Goal: Find specific page/section: Find specific page/section

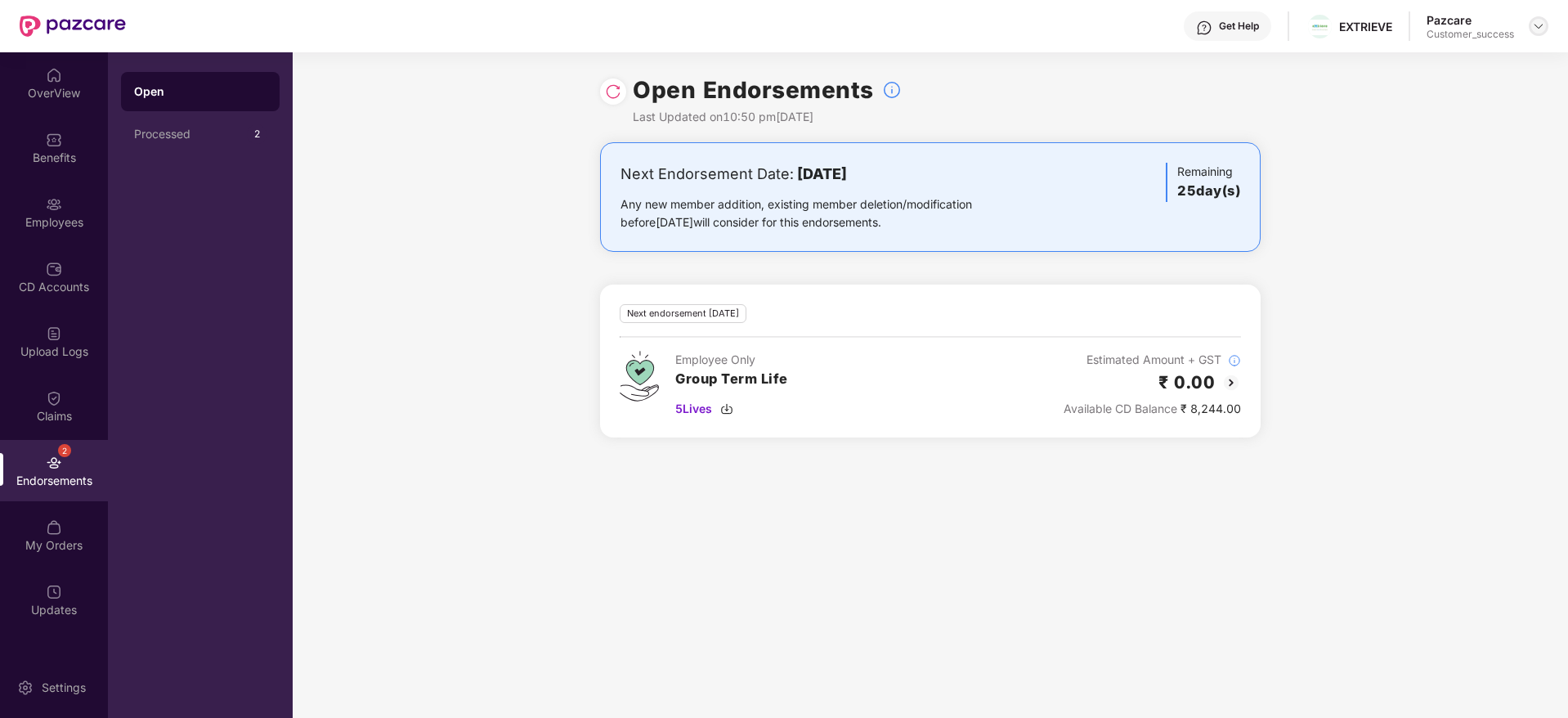
click at [1538, 25] on img at bounding box center [1539, 26] width 13 height 13
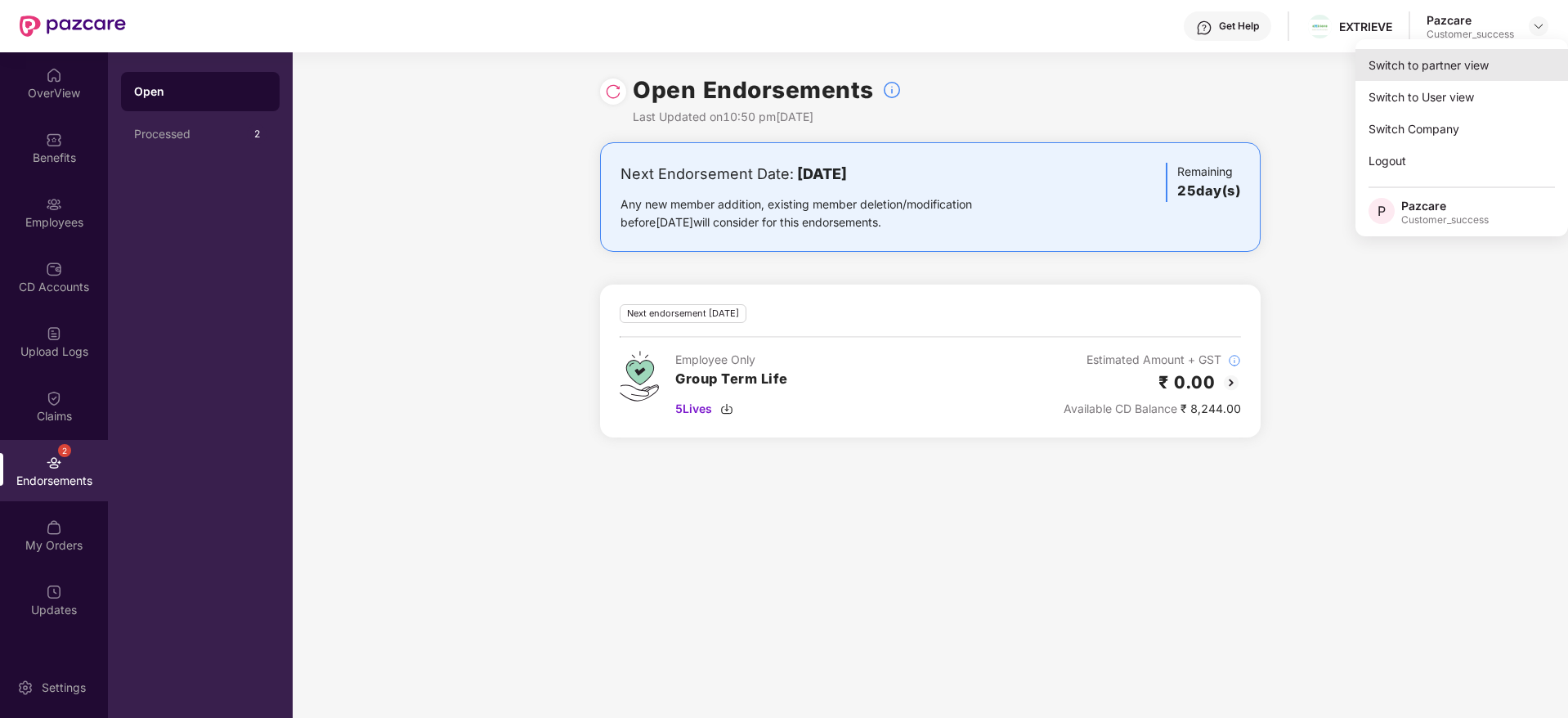
click at [1460, 59] on div "Switch to partner view" at bounding box center [1462, 65] width 212 height 31
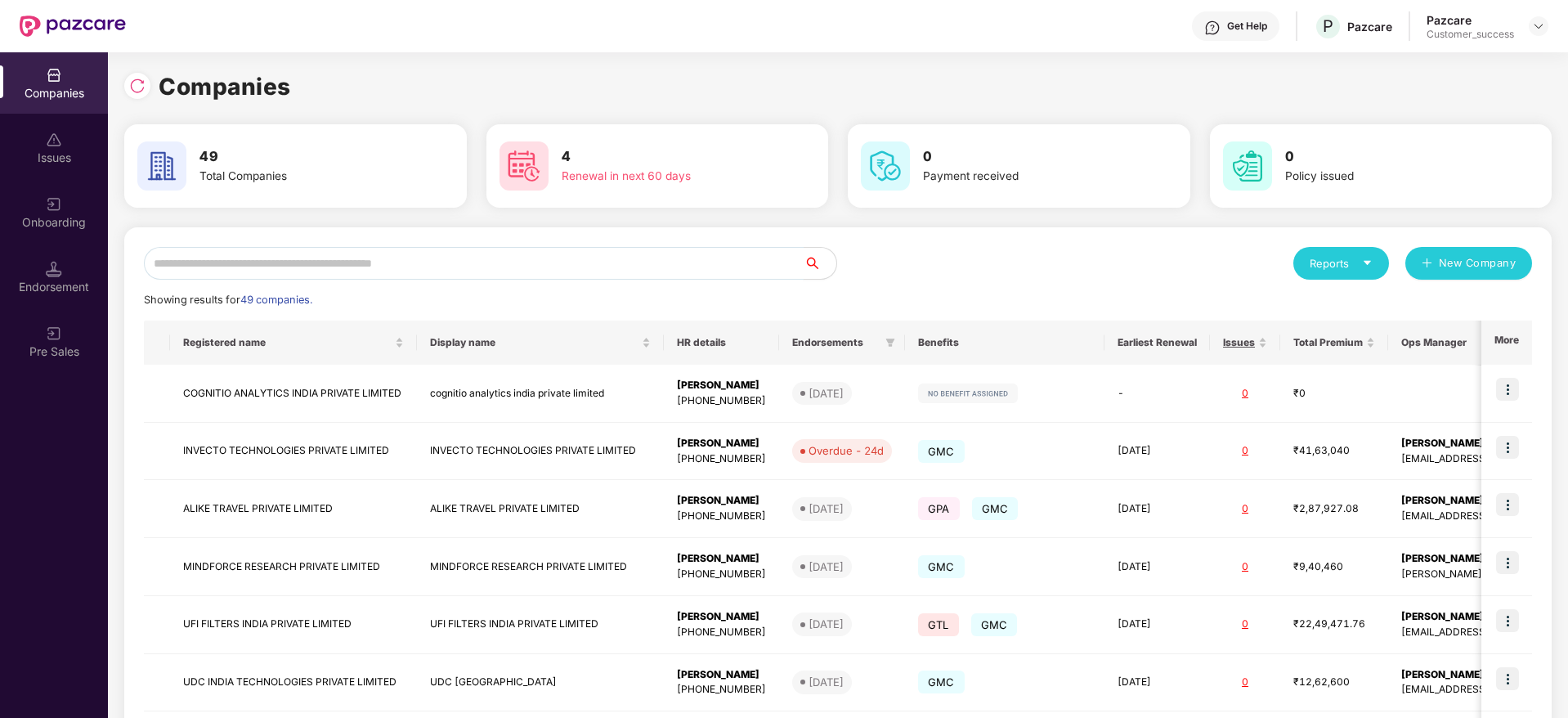
click at [335, 262] on input "text" at bounding box center [473, 263] width 660 height 32
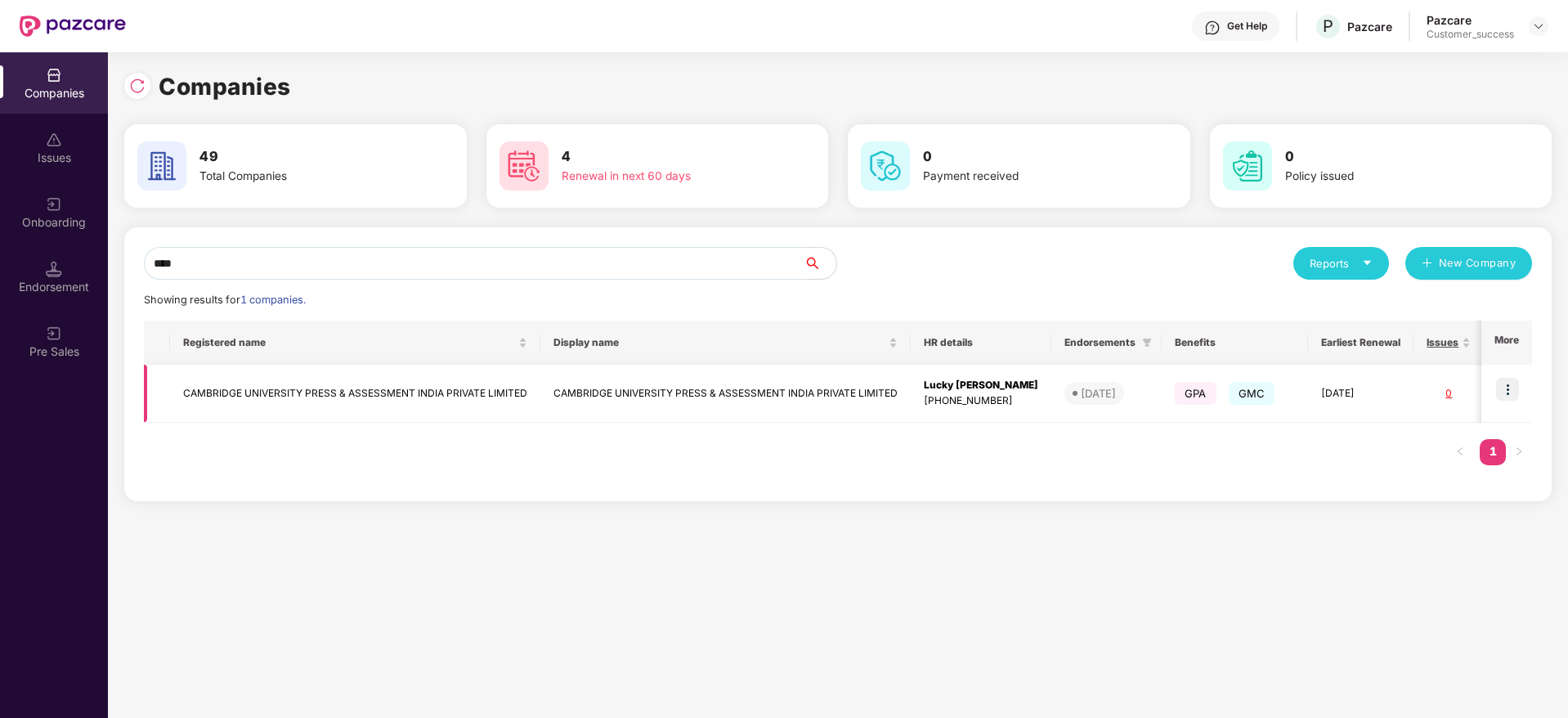
type input "****"
click at [1512, 392] on img at bounding box center [1507, 389] width 23 height 23
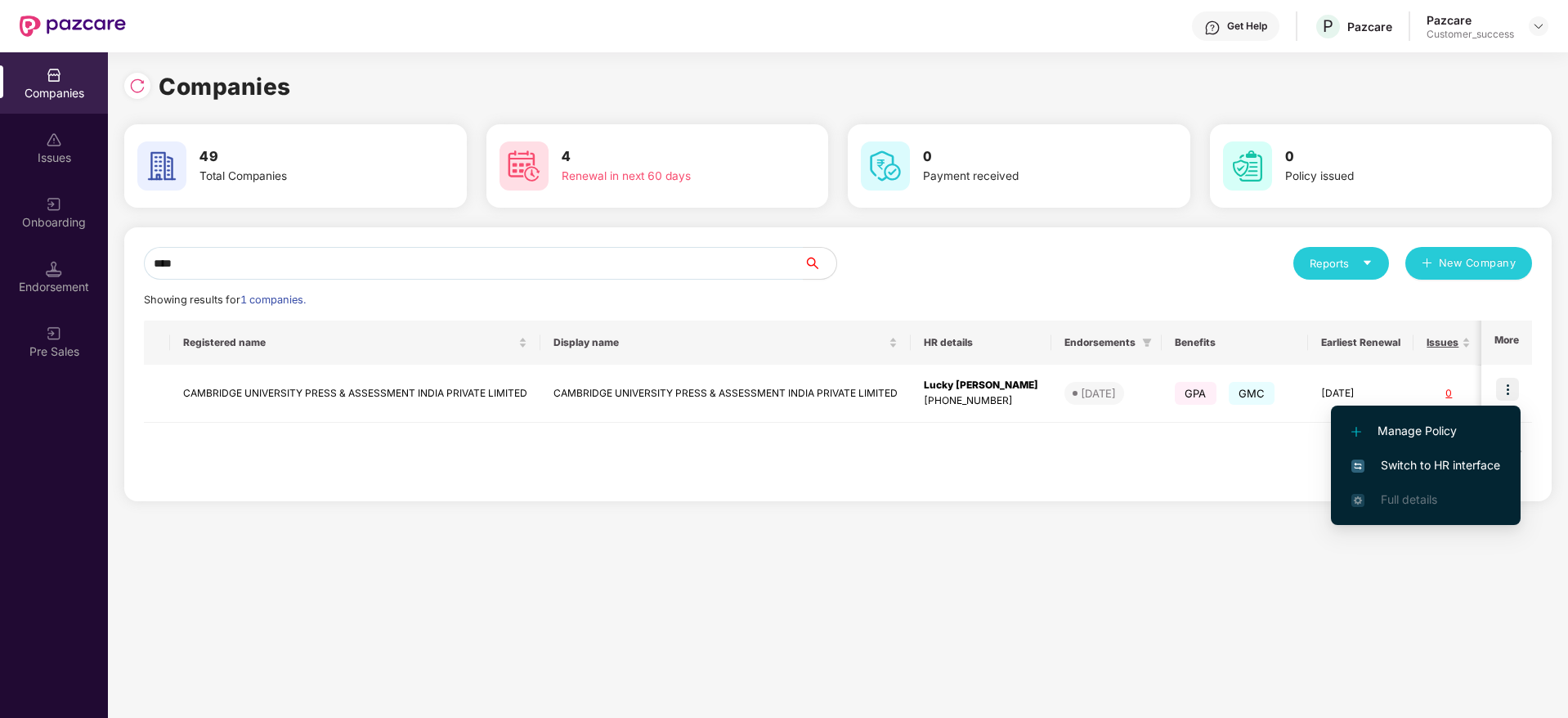
click at [1450, 465] on span "Switch to HR interface" at bounding box center [1425, 465] width 148 height 18
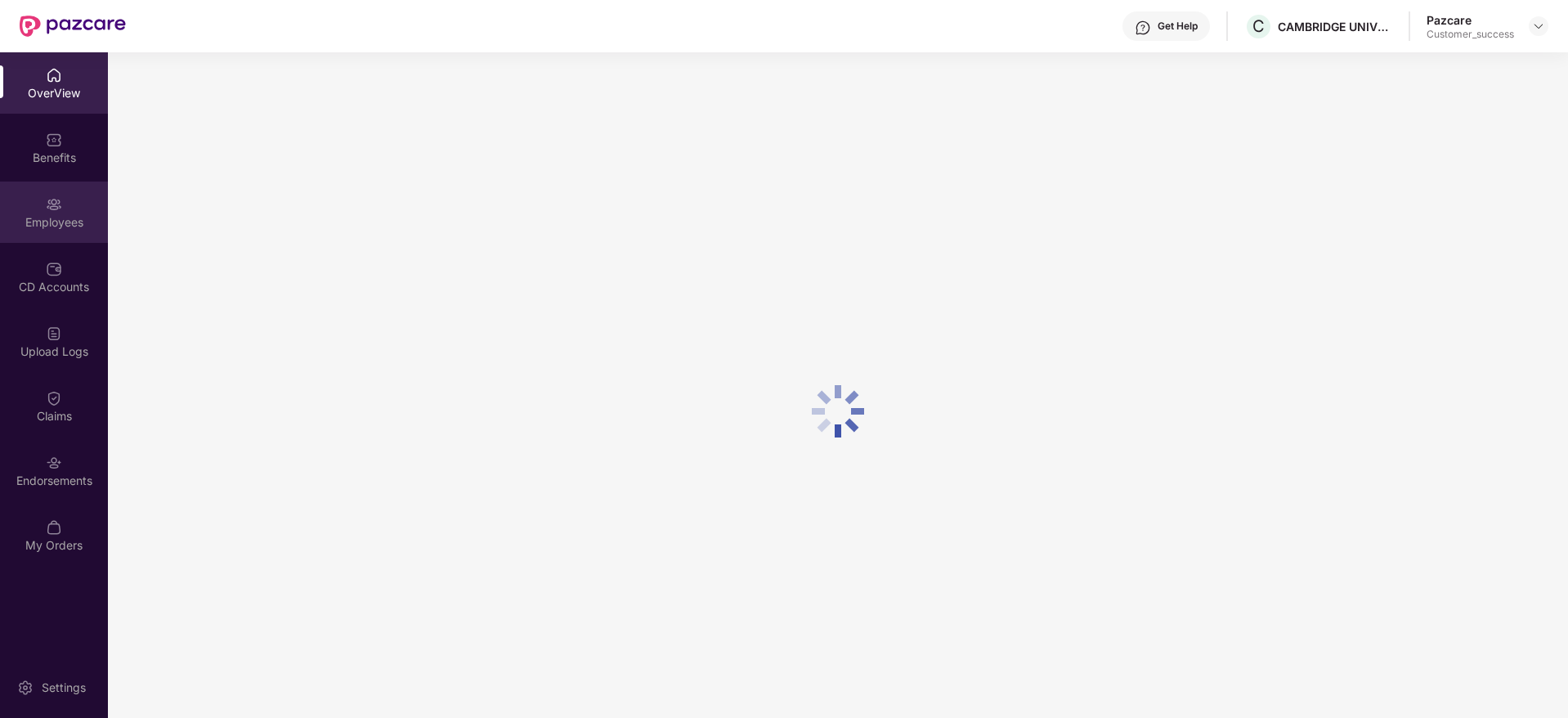
click at [65, 206] on div "Employees" at bounding box center [54, 212] width 108 height 61
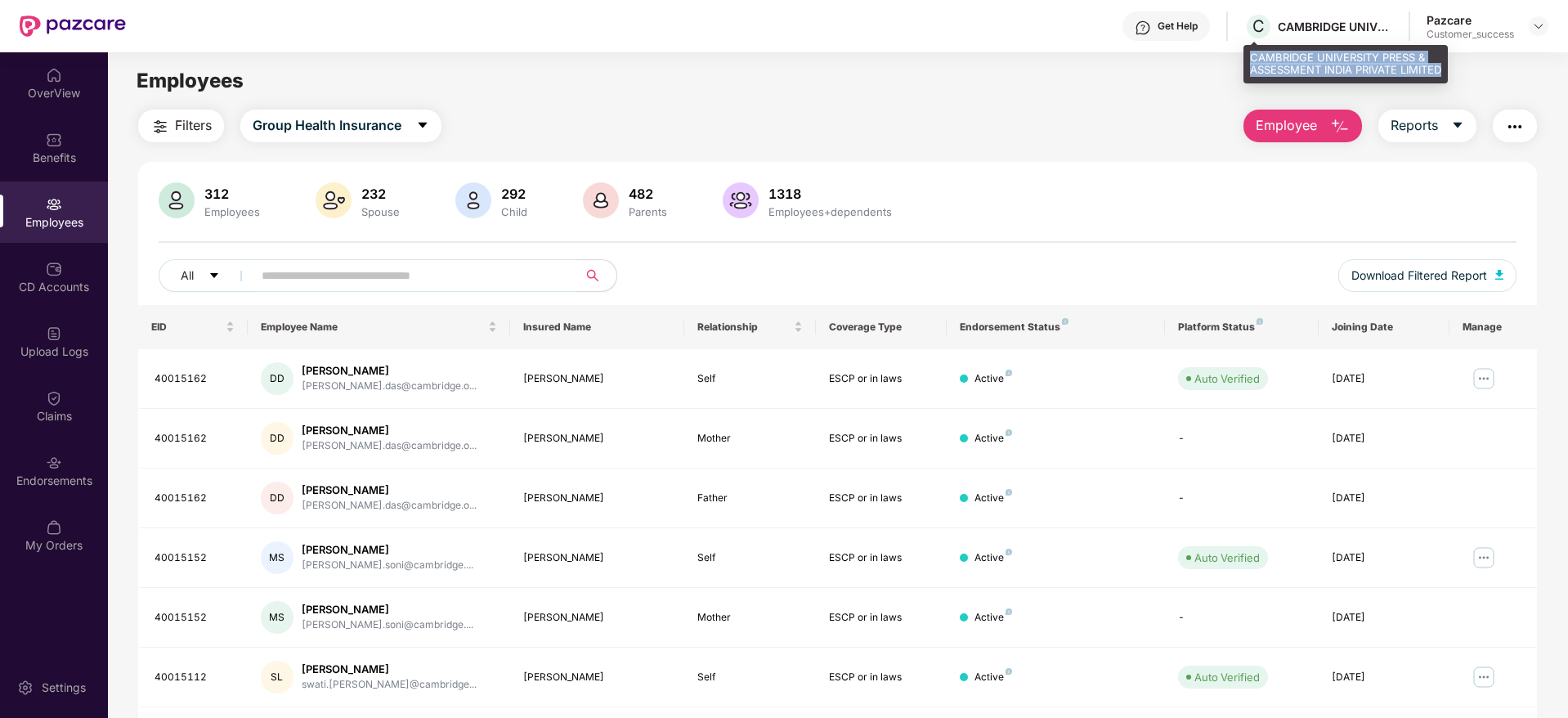
drag, startPoint x: 1295, startPoint y: 81, endPoint x: 1246, endPoint y: 56, distance: 55.0
click at [1246, 56] on div "CAMBRIDGE UNIVERSITY PRESS & ASSESSMENT INDIA PRIVATE LIMITED" at bounding box center [1346, 64] width 204 height 38
copy div "CAMBRIDGE UNIVERSITY PRESS & ASSESSMENT INDIA PRIVATE LIMITED"
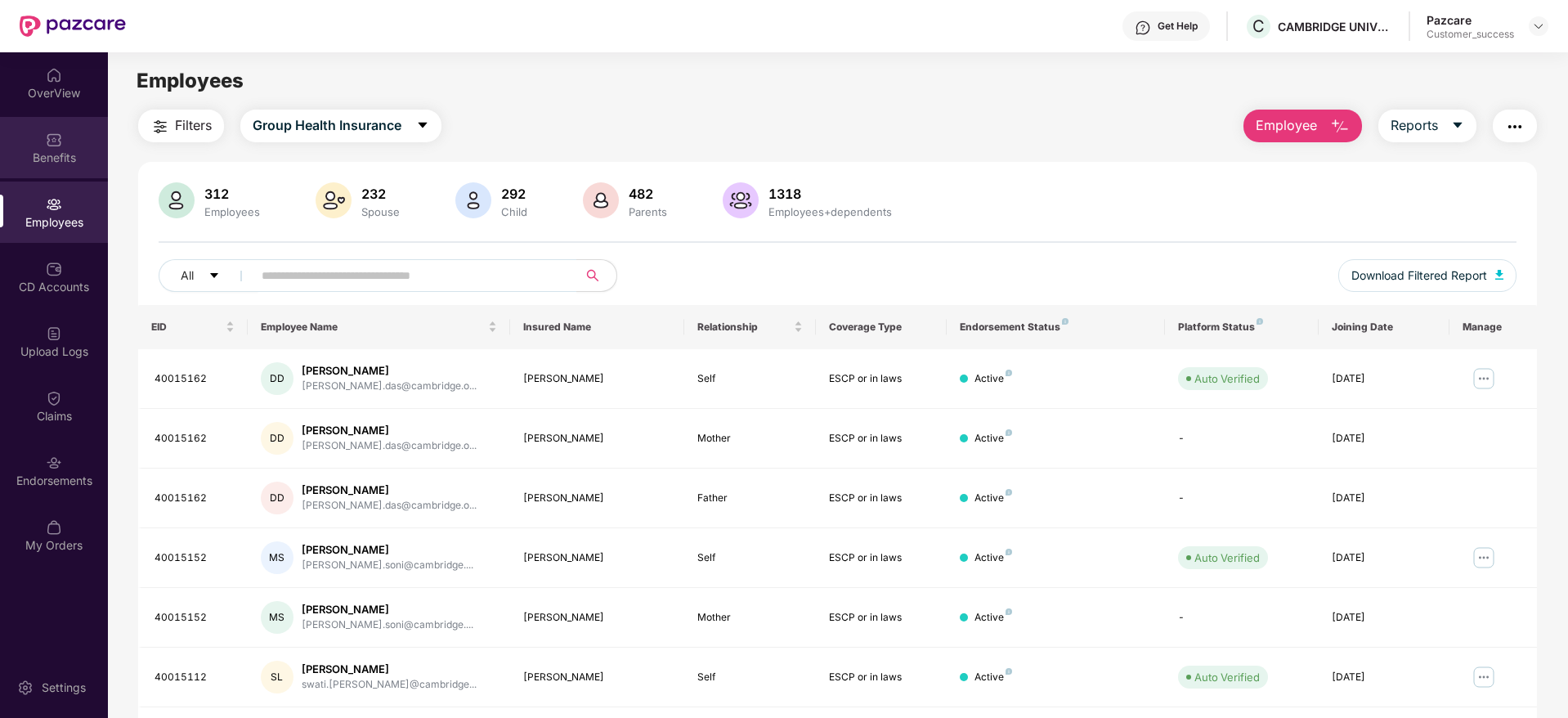
click at [52, 150] on div "Benefits" at bounding box center [54, 157] width 108 height 17
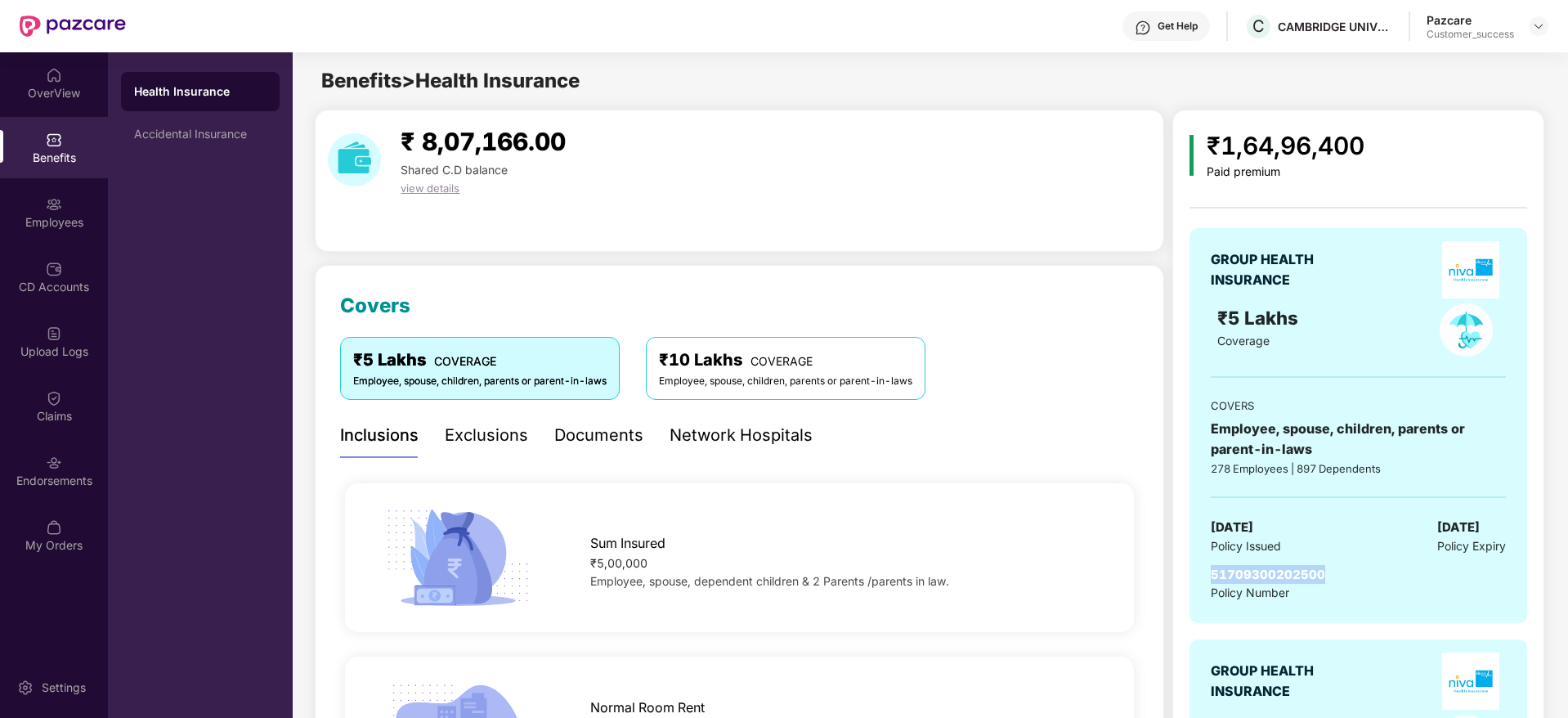
drag, startPoint x: 1331, startPoint y: 567, endPoint x: 1191, endPoint y: 568, distance: 140.0
click at [1191, 568] on div "GROUP HEALTH INSURANCE ₹5 Lakhs Coverage COVERS Employee, spouse, children, par…" at bounding box center [1358, 426] width 337 height 396
copy span "51709300202500"
click at [1538, 24] on img at bounding box center [1539, 26] width 13 height 13
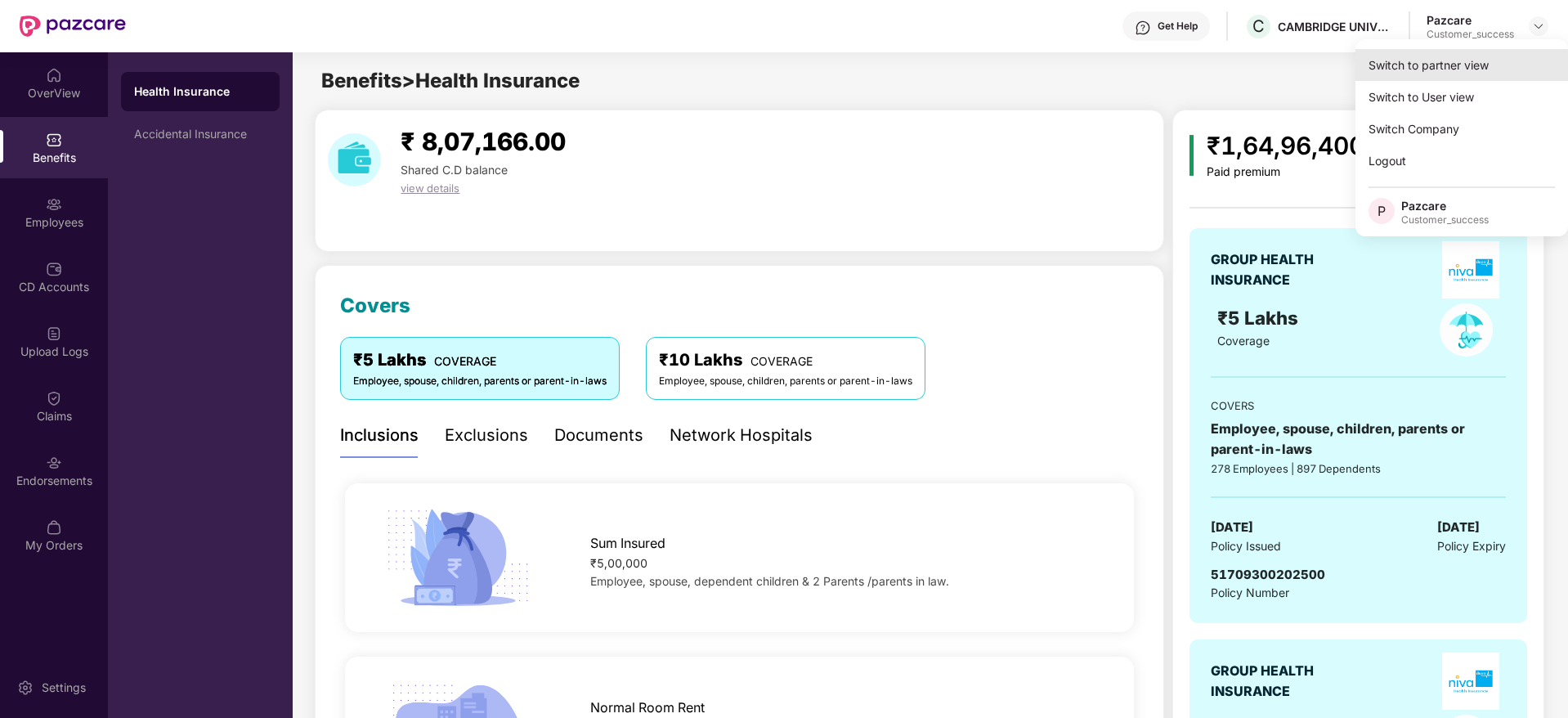
click at [1478, 53] on div "Switch to partner view" at bounding box center [1462, 65] width 212 height 31
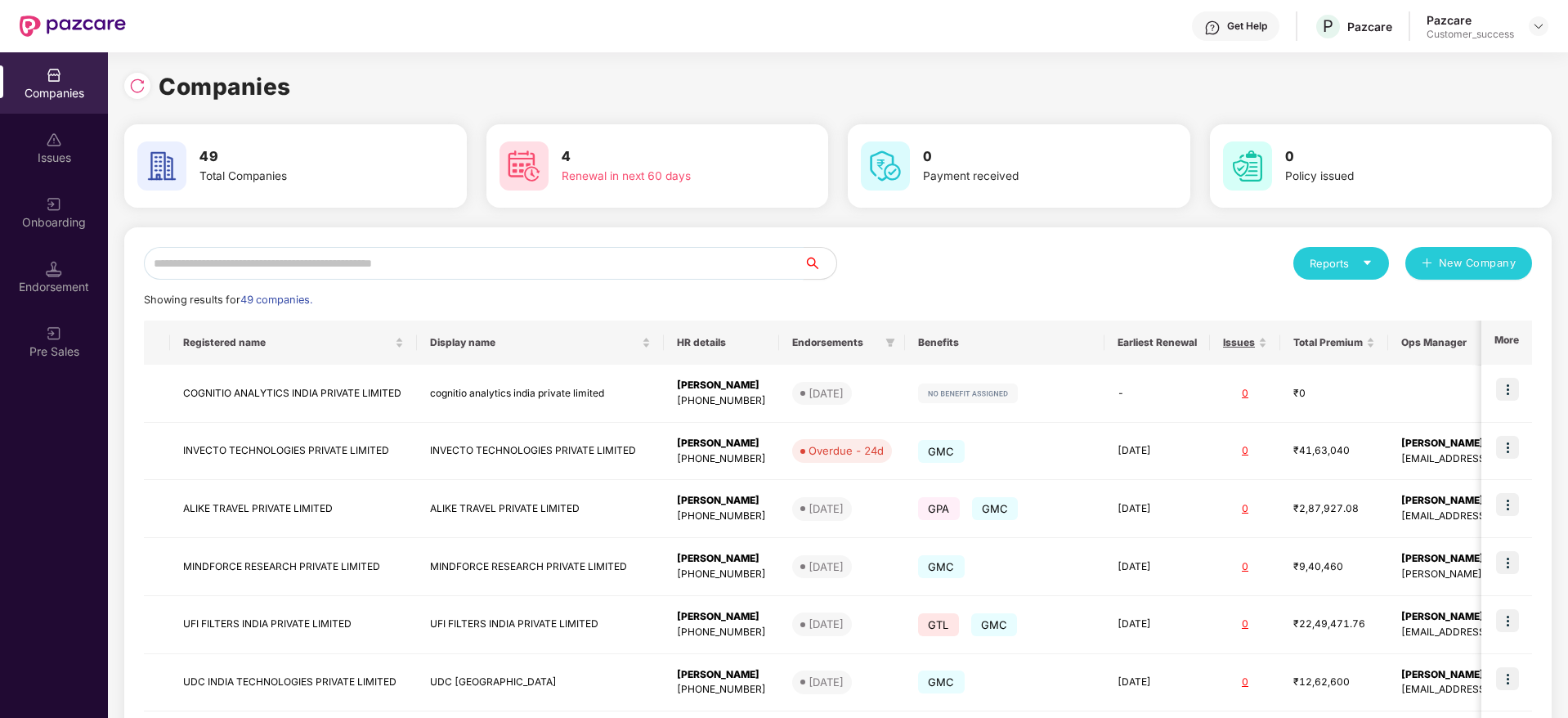
click at [372, 260] on input "text" at bounding box center [473, 263] width 660 height 32
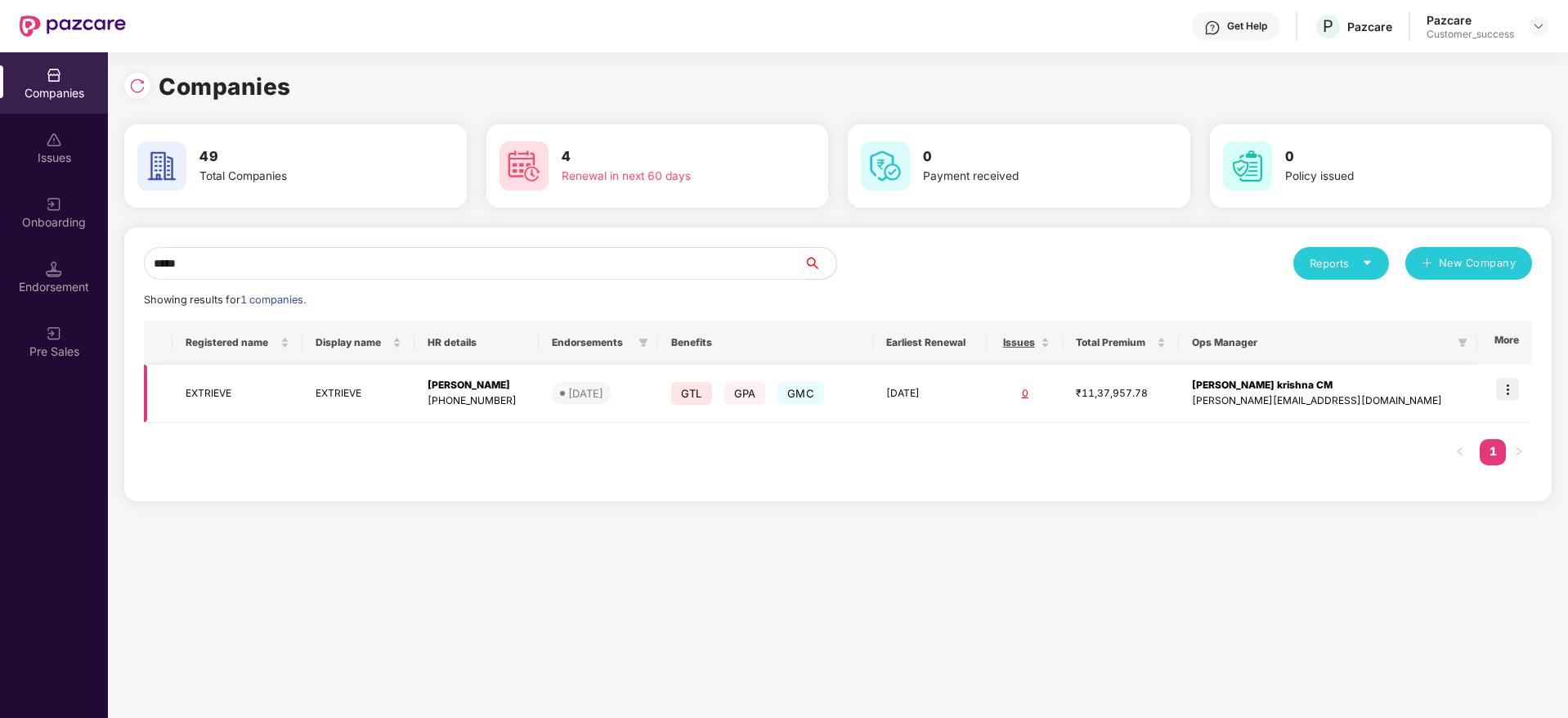
type input "*****"
click at [1506, 391] on img at bounding box center [1507, 389] width 23 height 23
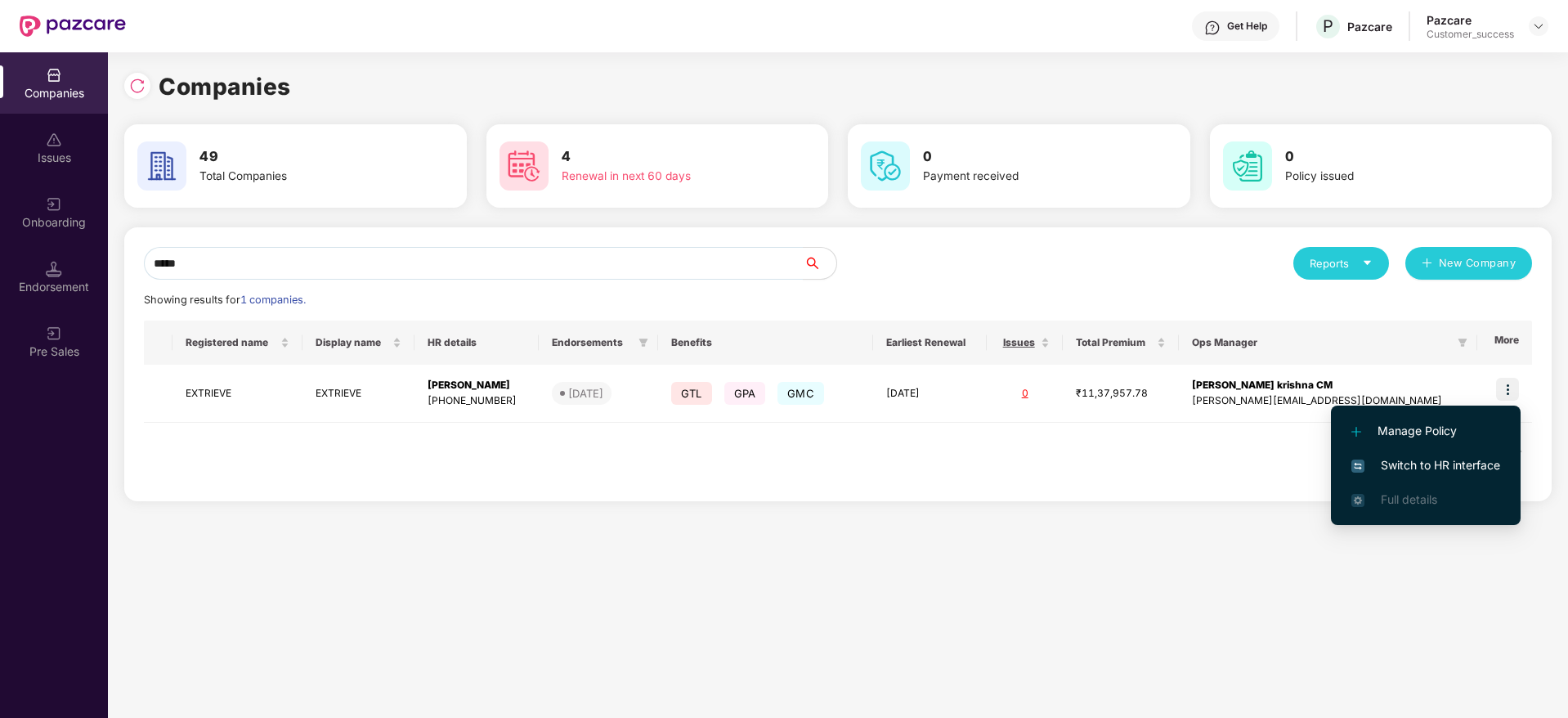
click at [1446, 464] on span "Switch to HR interface" at bounding box center [1425, 465] width 148 height 18
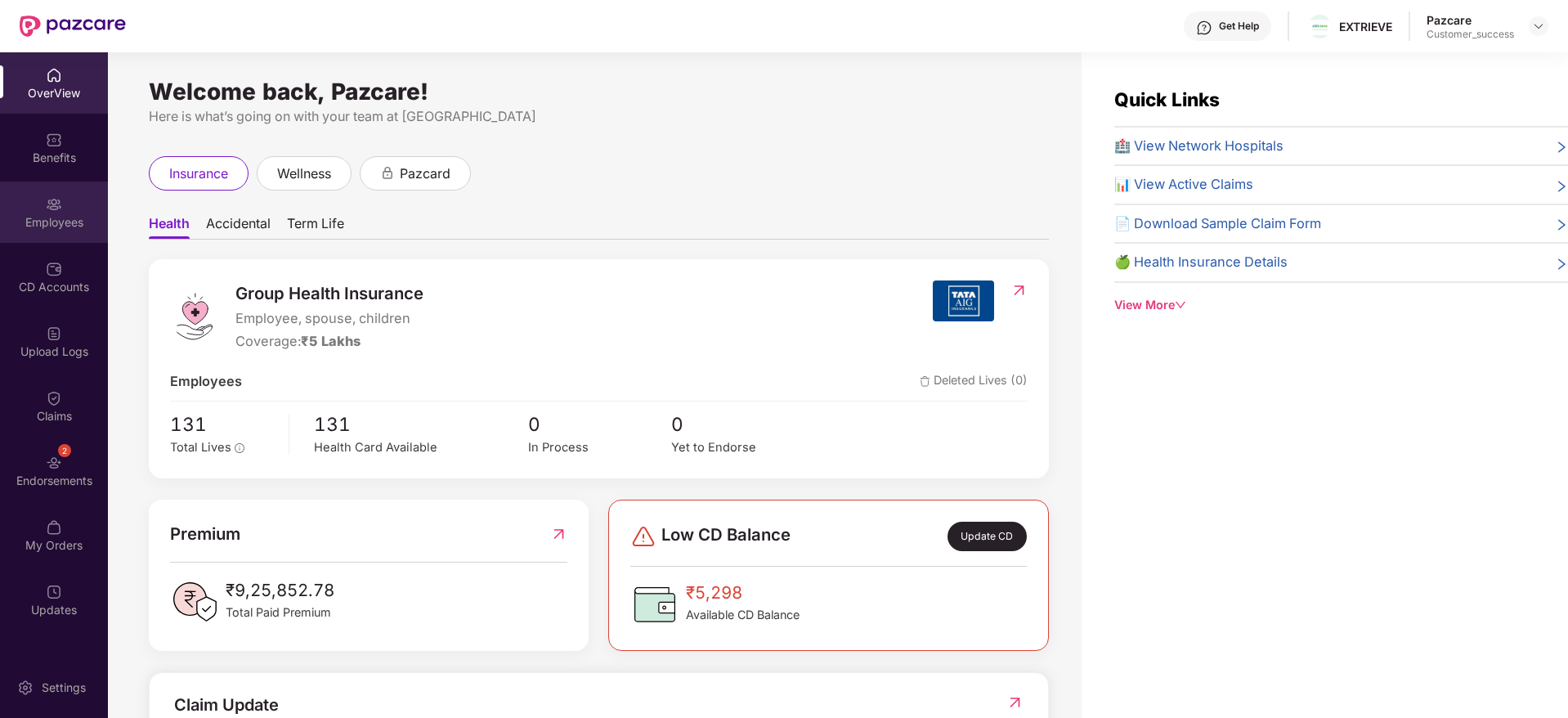
click at [58, 226] on div "Employees" at bounding box center [54, 222] width 108 height 17
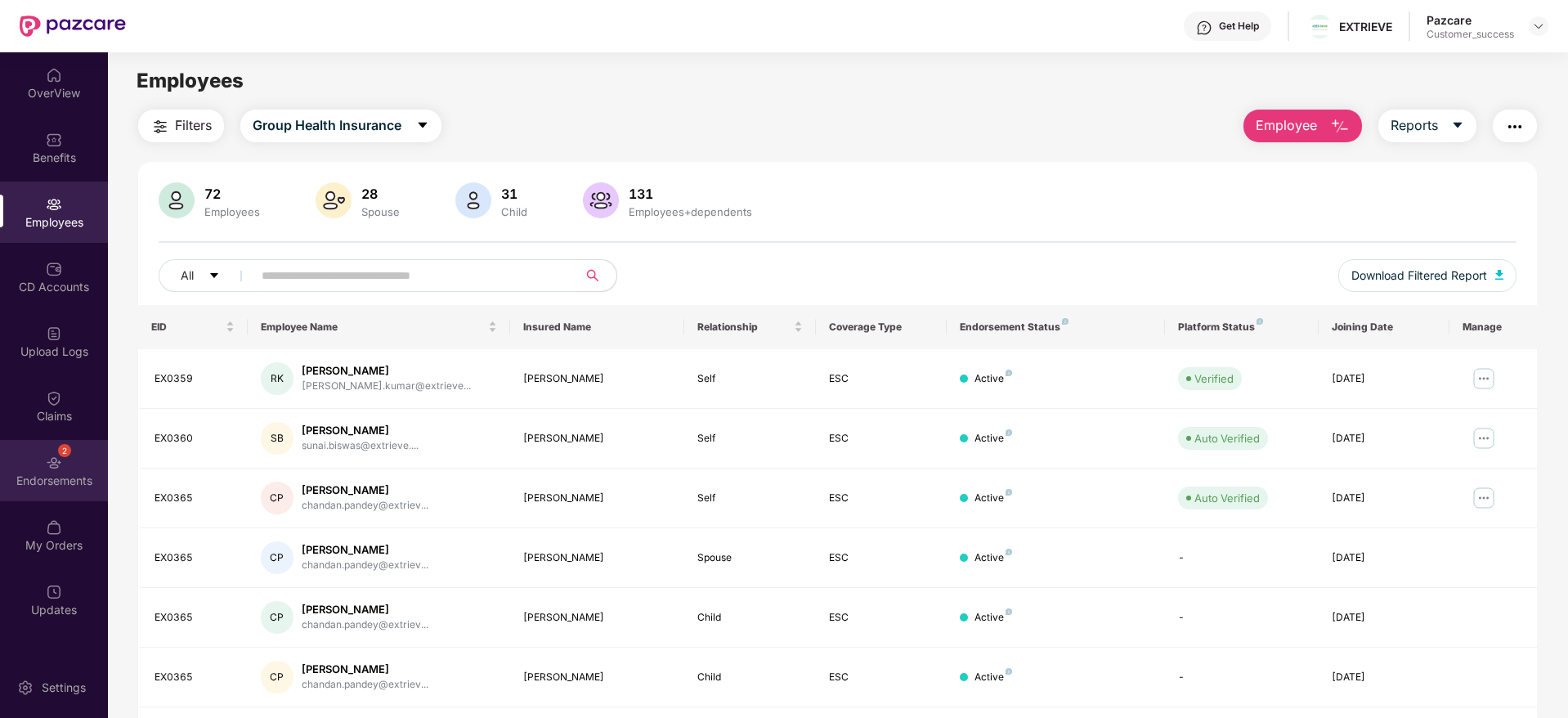
click at [68, 476] on div "Endorsements" at bounding box center [54, 481] width 108 height 17
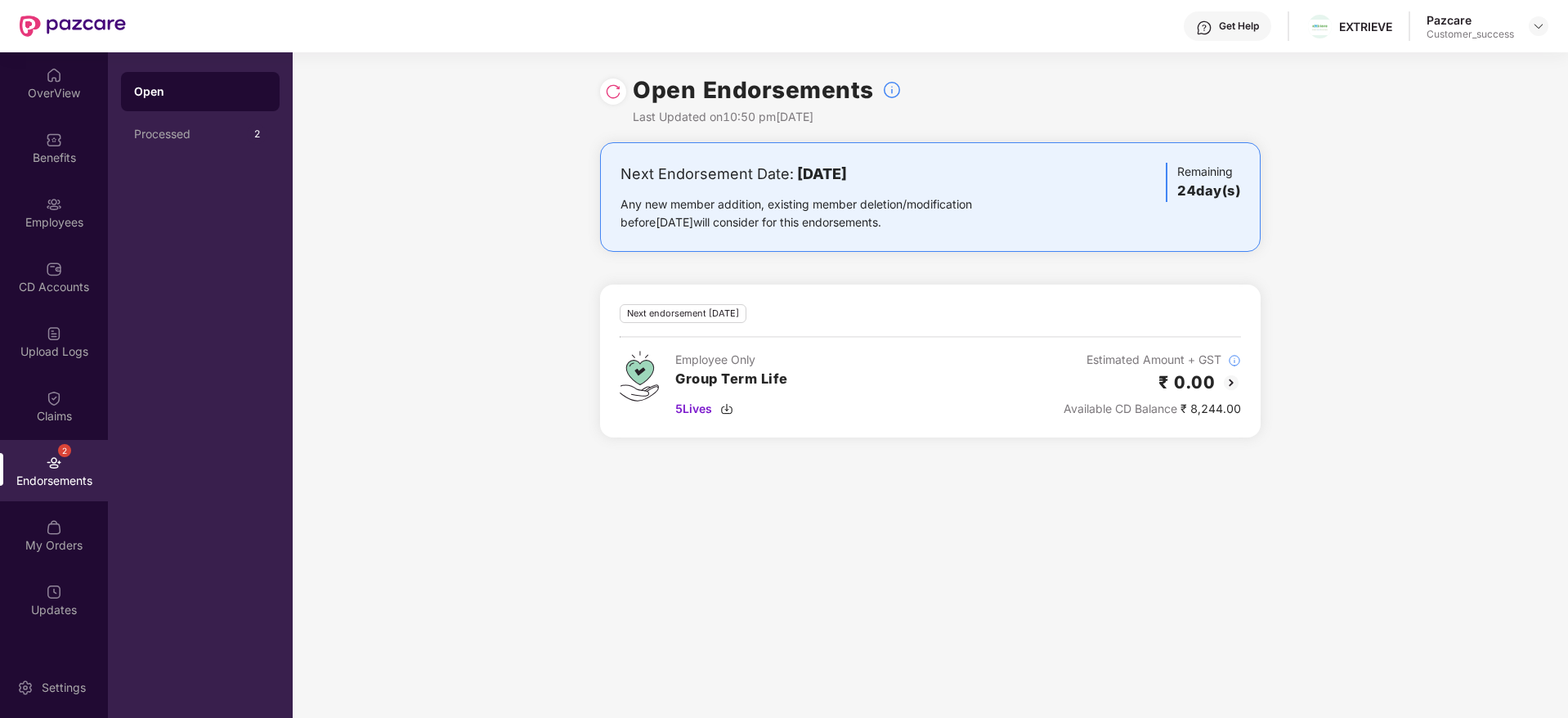
click at [1226, 383] on img at bounding box center [1232, 383] width 20 height 20
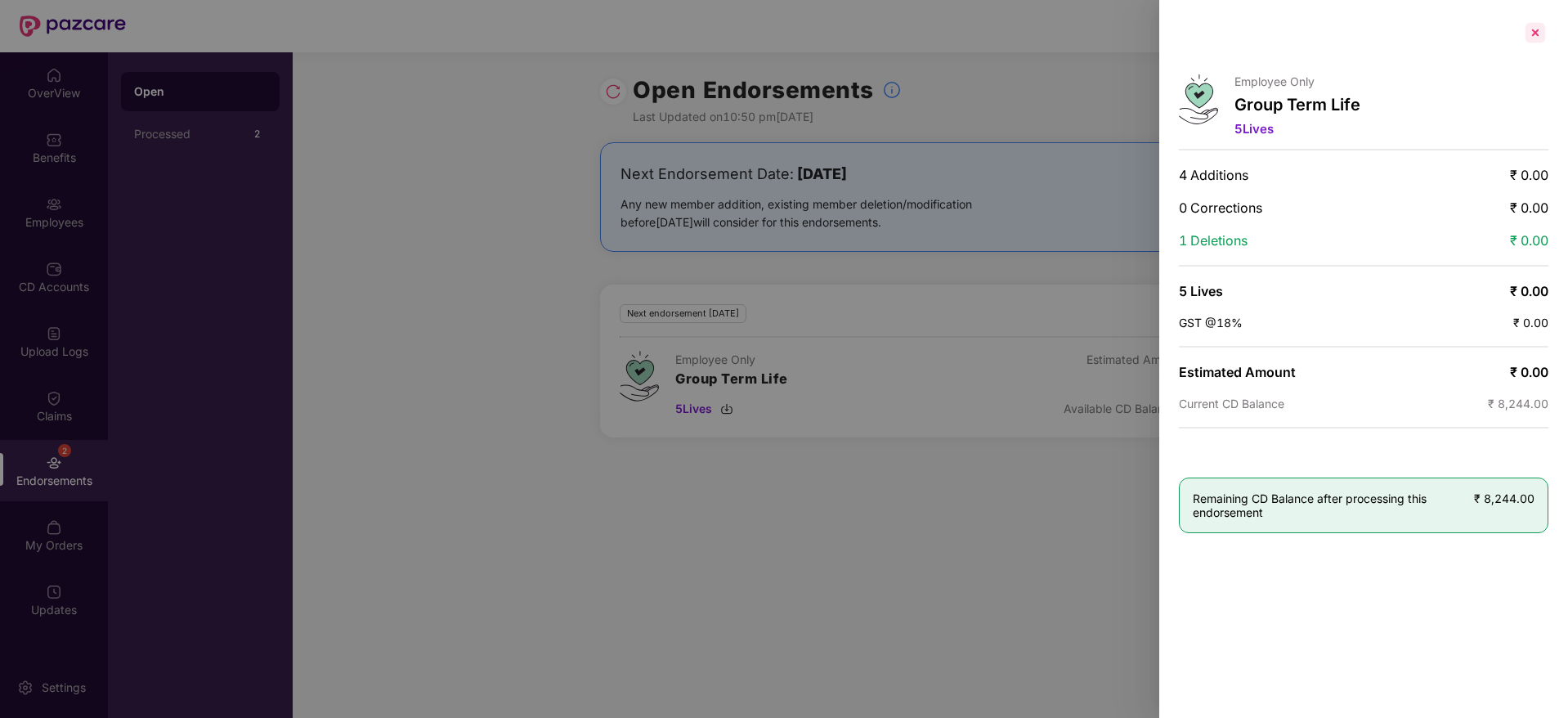
click at [1533, 41] on div at bounding box center [1536, 32] width 27 height 27
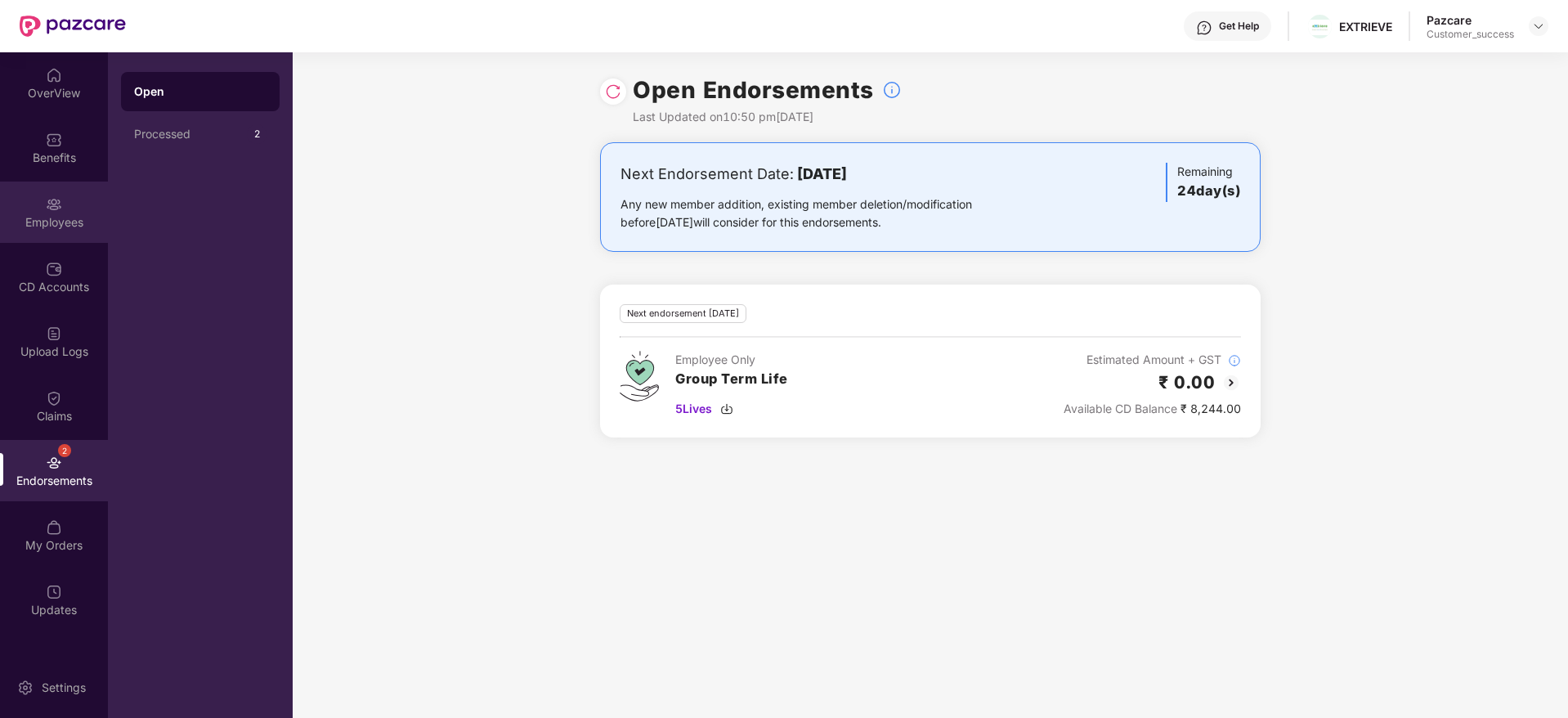
click at [70, 211] on div "Employees" at bounding box center [54, 212] width 108 height 61
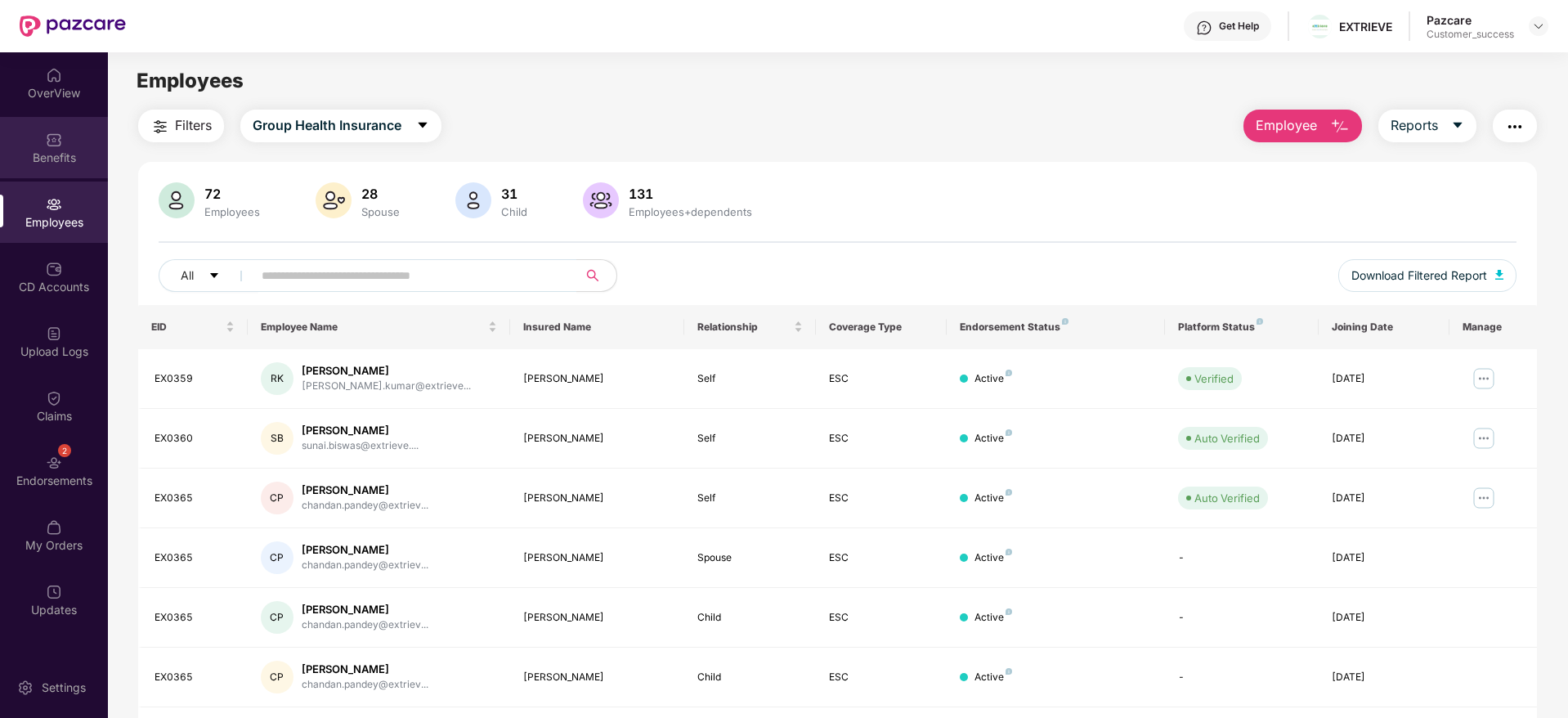
click at [68, 153] on div "Benefits" at bounding box center [54, 157] width 108 height 17
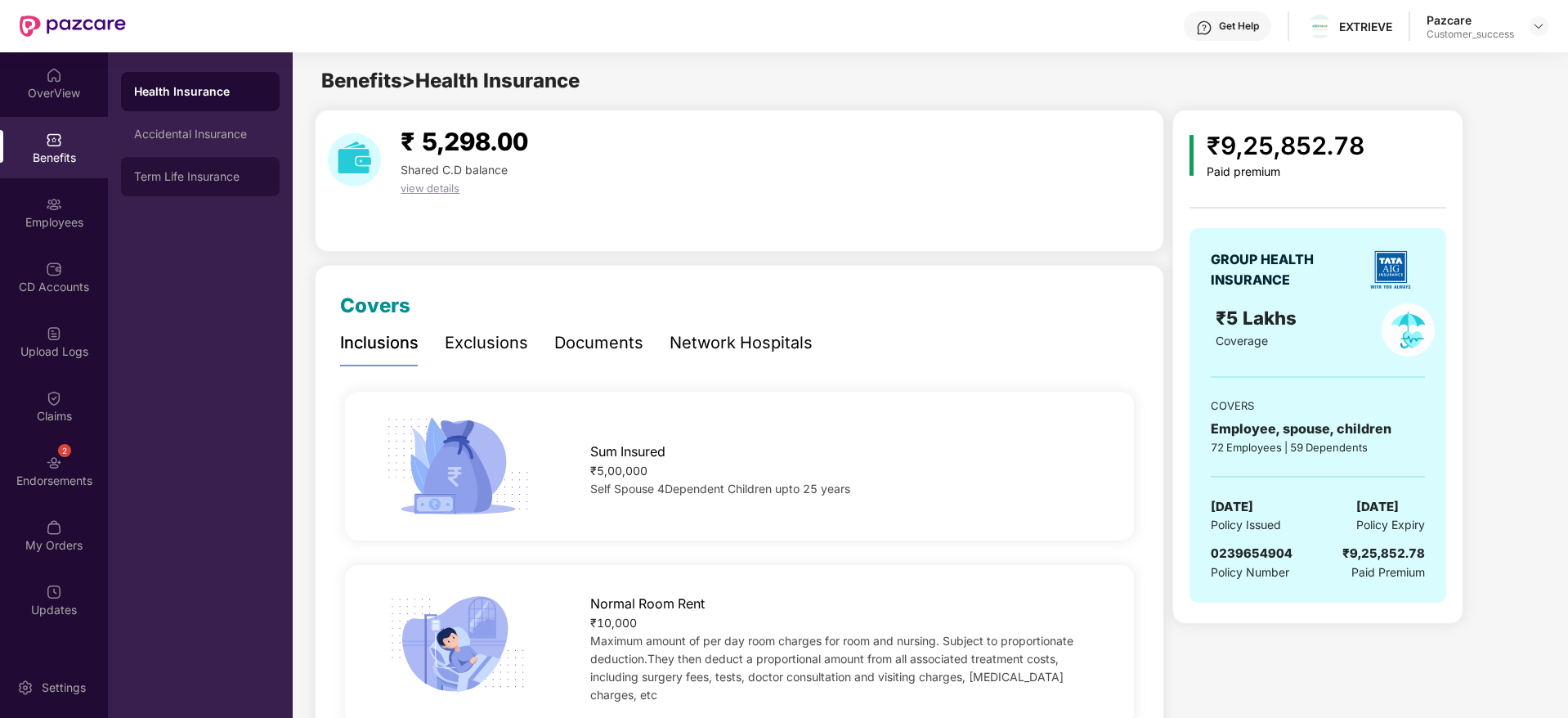
click at [208, 181] on div "Term Life Insurance" at bounding box center [200, 176] width 133 height 13
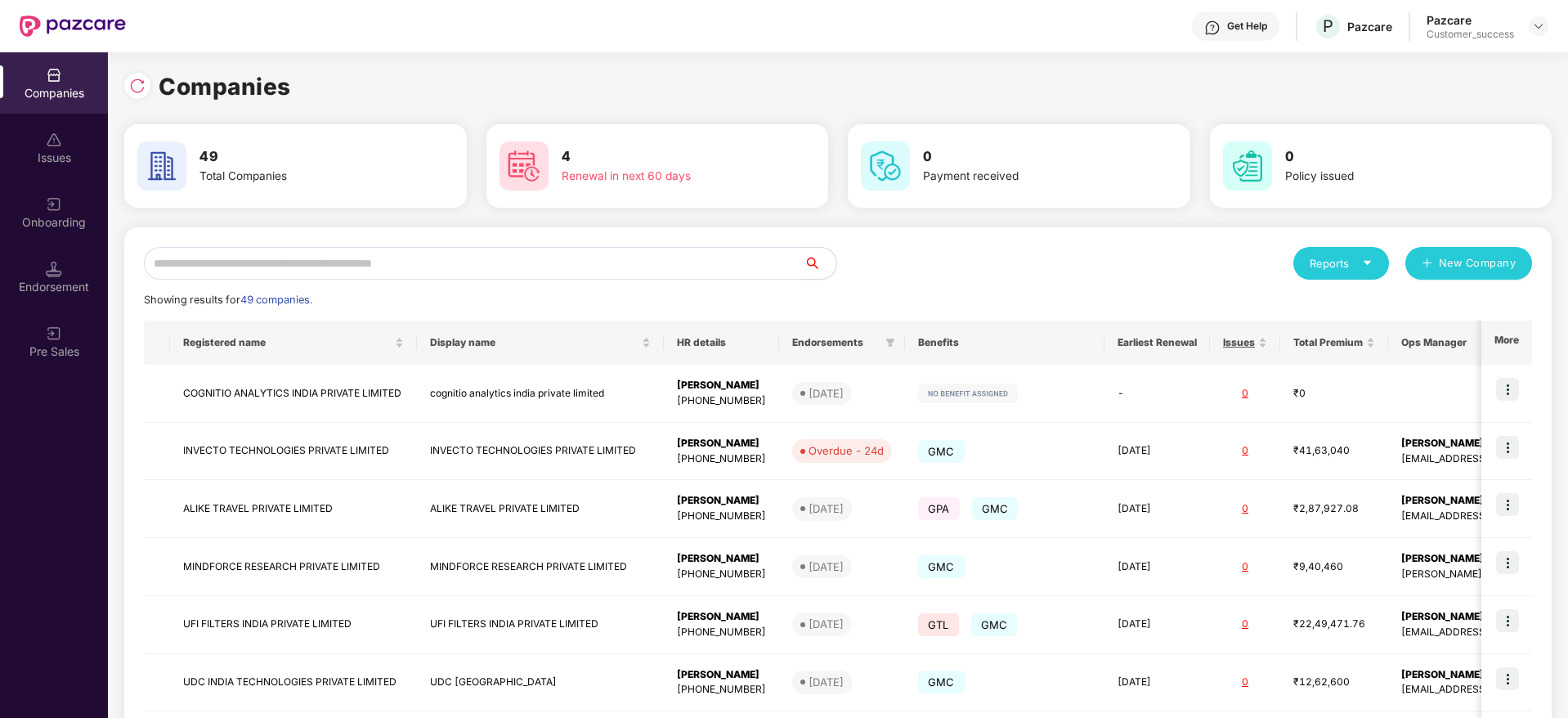
click at [367, 261] on input "text" at bounding box center [473, 263] width 660 height 32
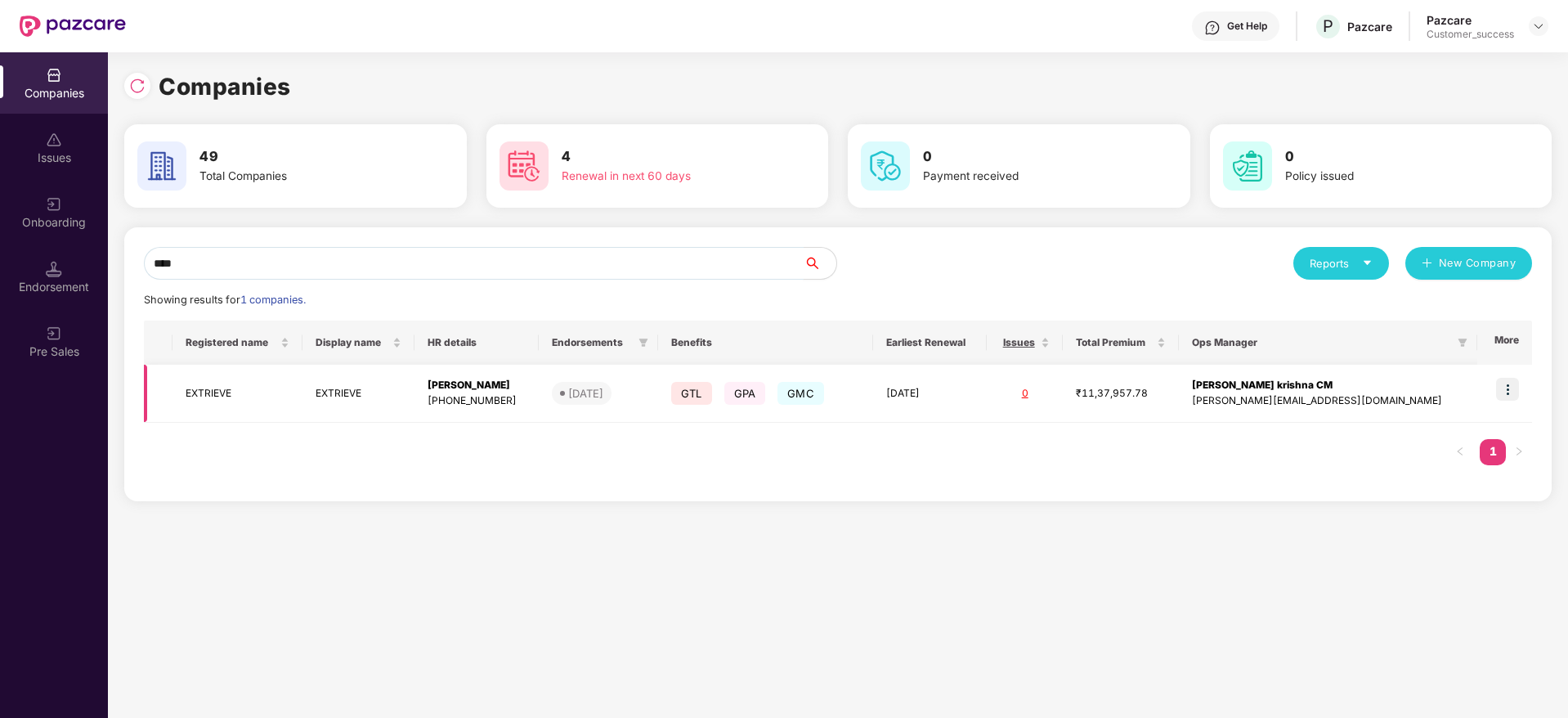
type input "****"
click at [232, 389] on td "EXTRIEVE" at bounding box center [237, 393] width 131 height 58
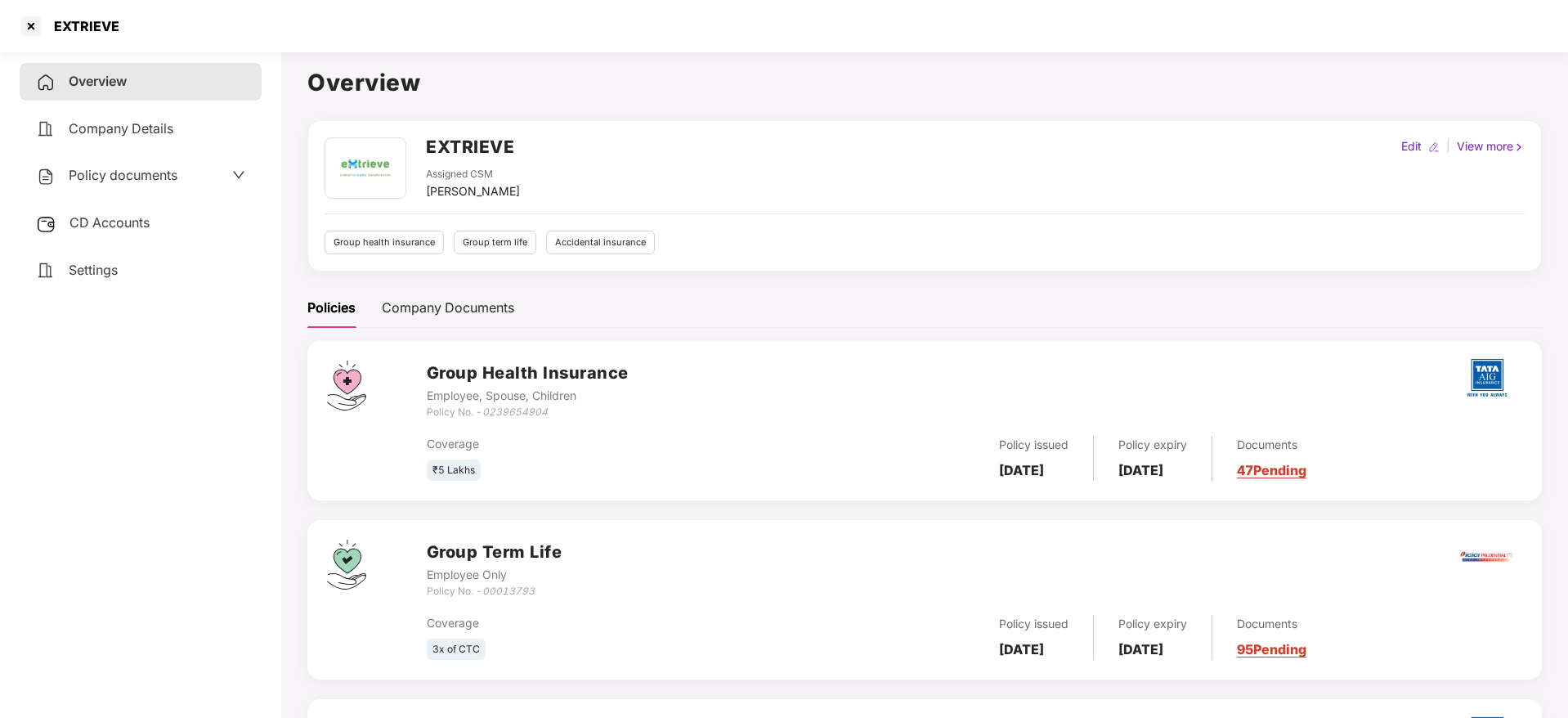
click at [1296, 644] on link "95 Pending" at bounding box center [1271, 649] width 70 height 17
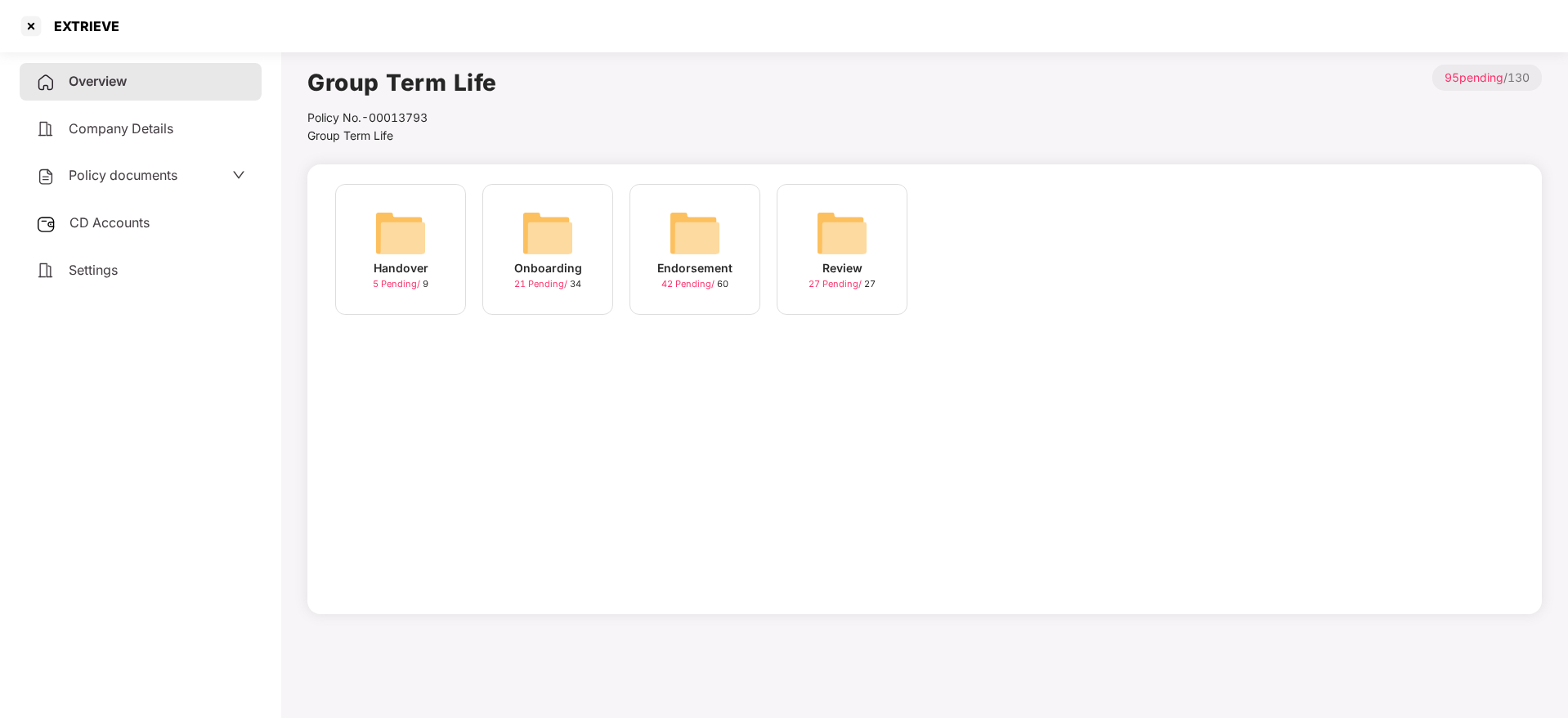
click at [552, 241] on img at bounding box center [548, 232] width 52 height 52
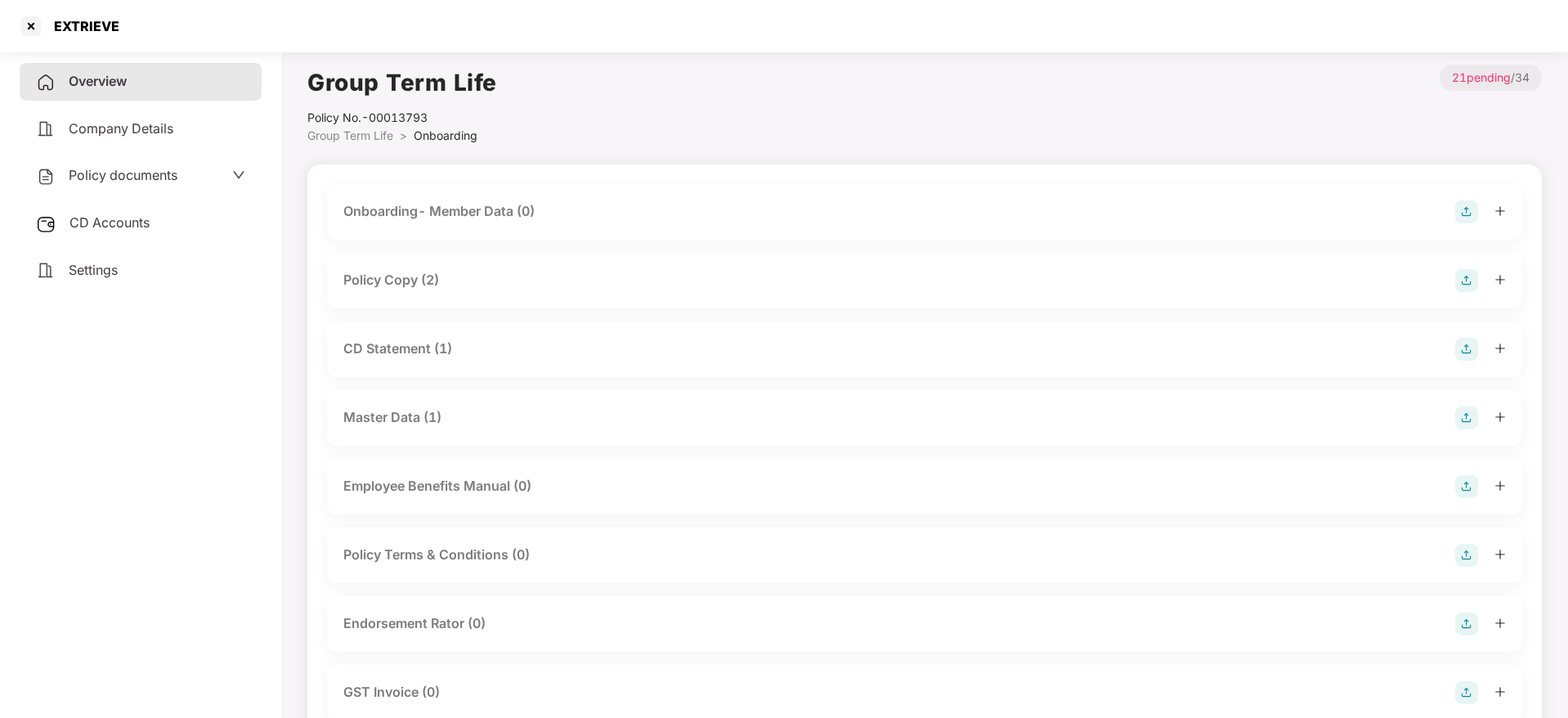
click at [426, 282] on div "Policy Copy (2)" at bounding box center [390, 279] width 95 height 21
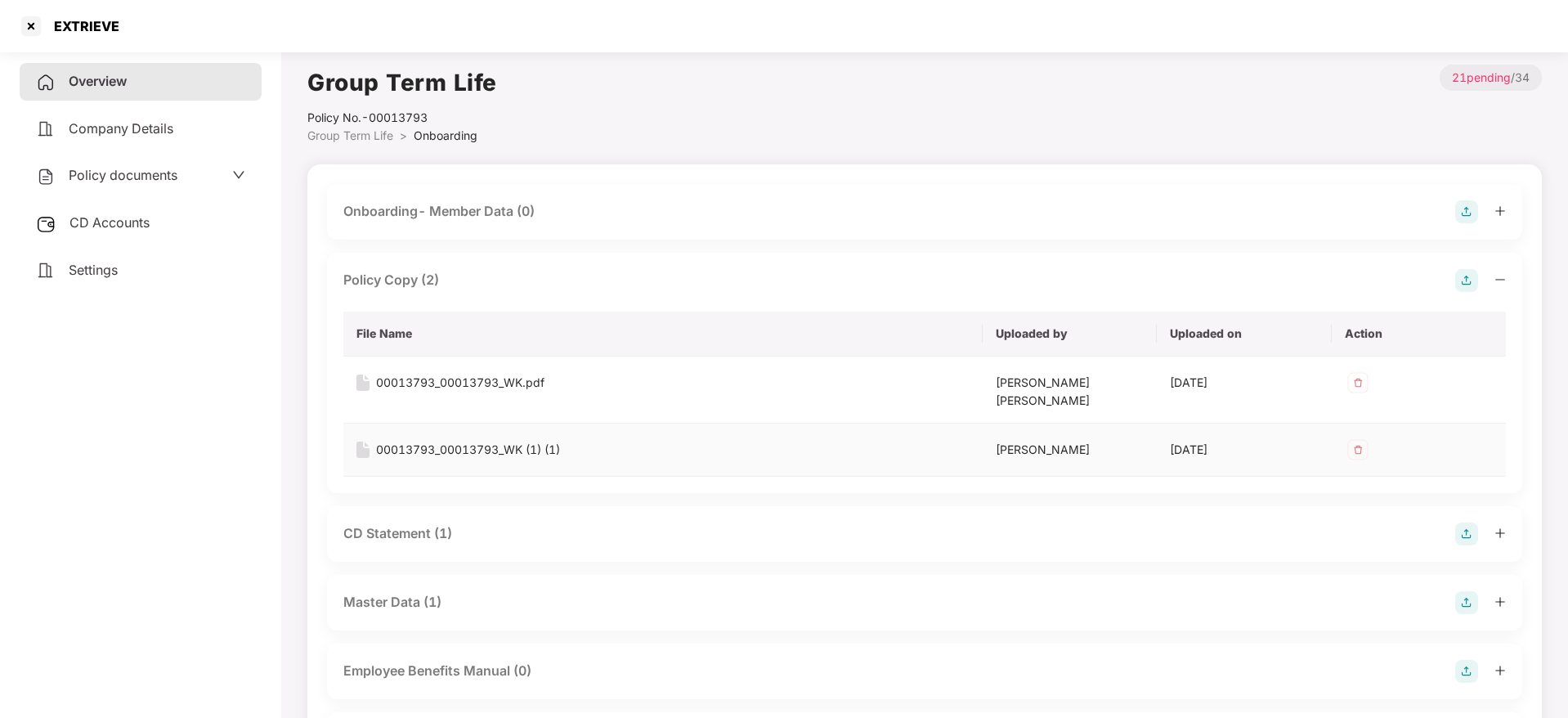
click at [476, 441] on div "00013793_00013793_WK (1) (1)" at bounding box center [468, 449] width 184 height 18
